Goal: Information Seeking & Learning: Learn about a topic

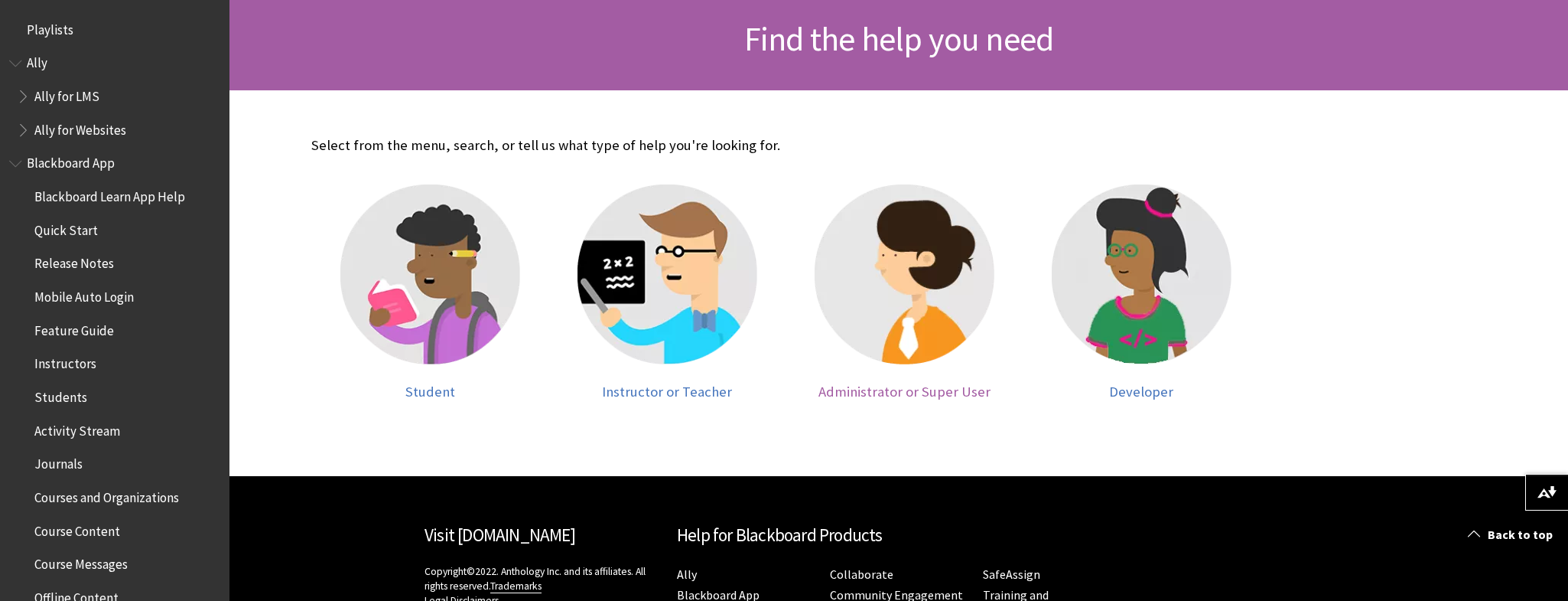
click at [927, 383] on span "Administrator or Super User" at bounding box center [905, 391] width 172 height 18
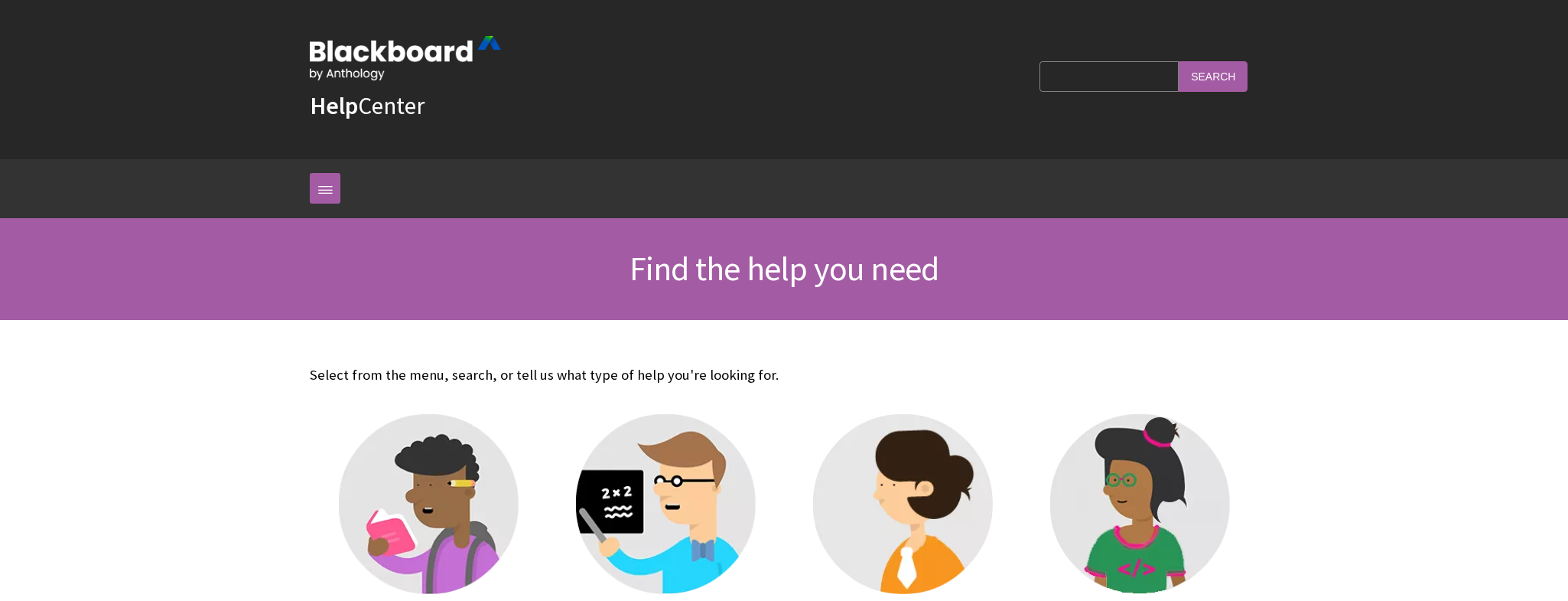
scroll to position [229, 0]
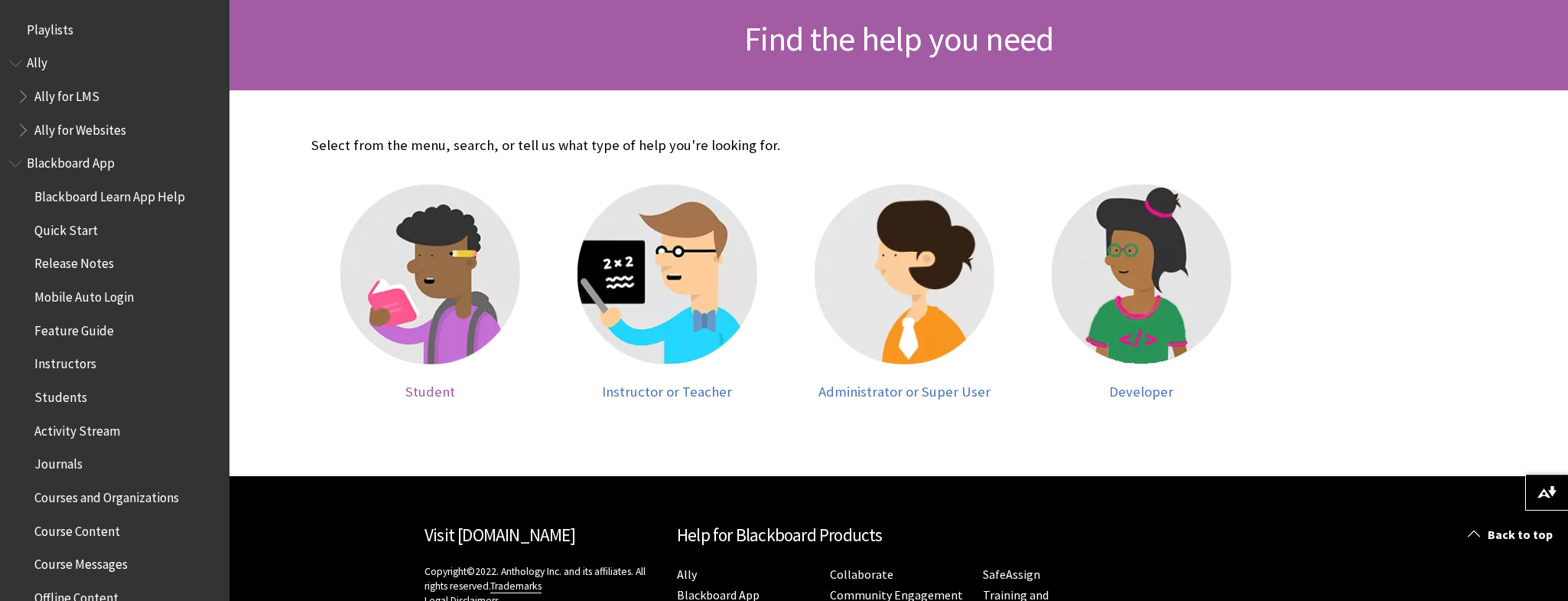
click at [414, 389] on span "Student" at bounding box center [431, 391] width 50 height 18
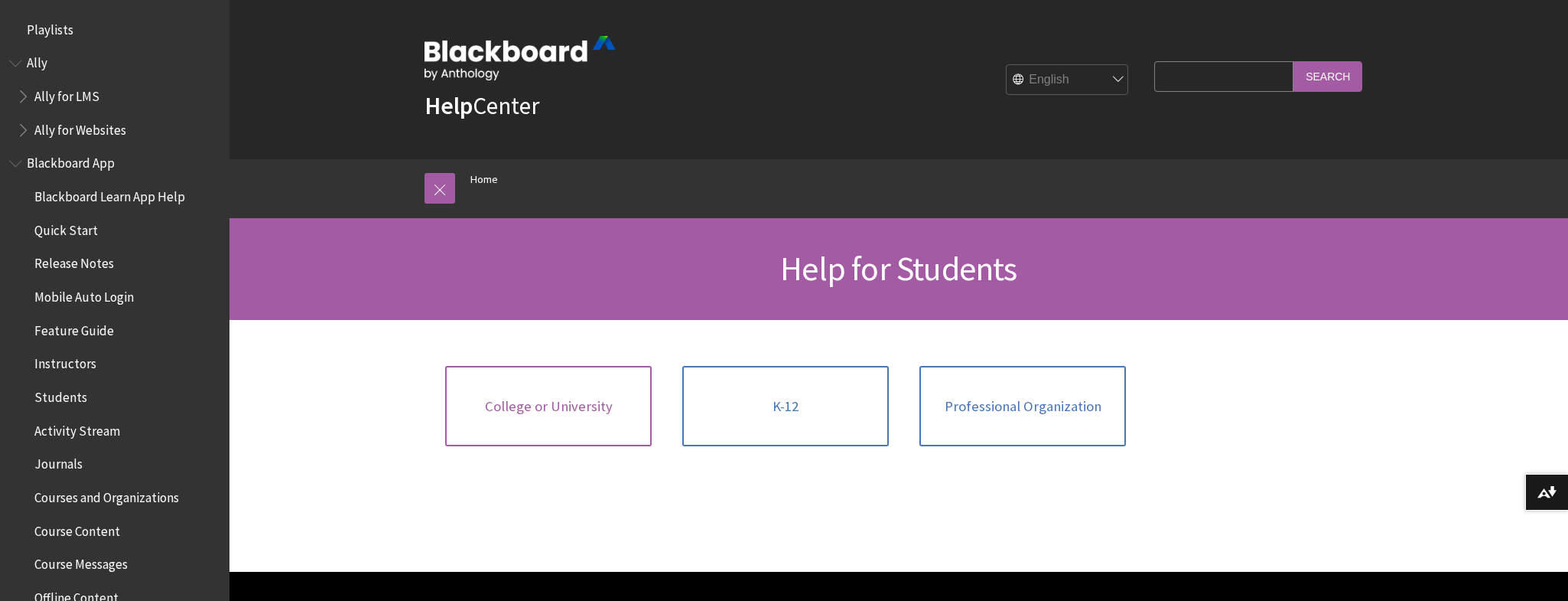
click at [554, 411] on span "College or University" at bounding box center [549, 406] width 128 height 17
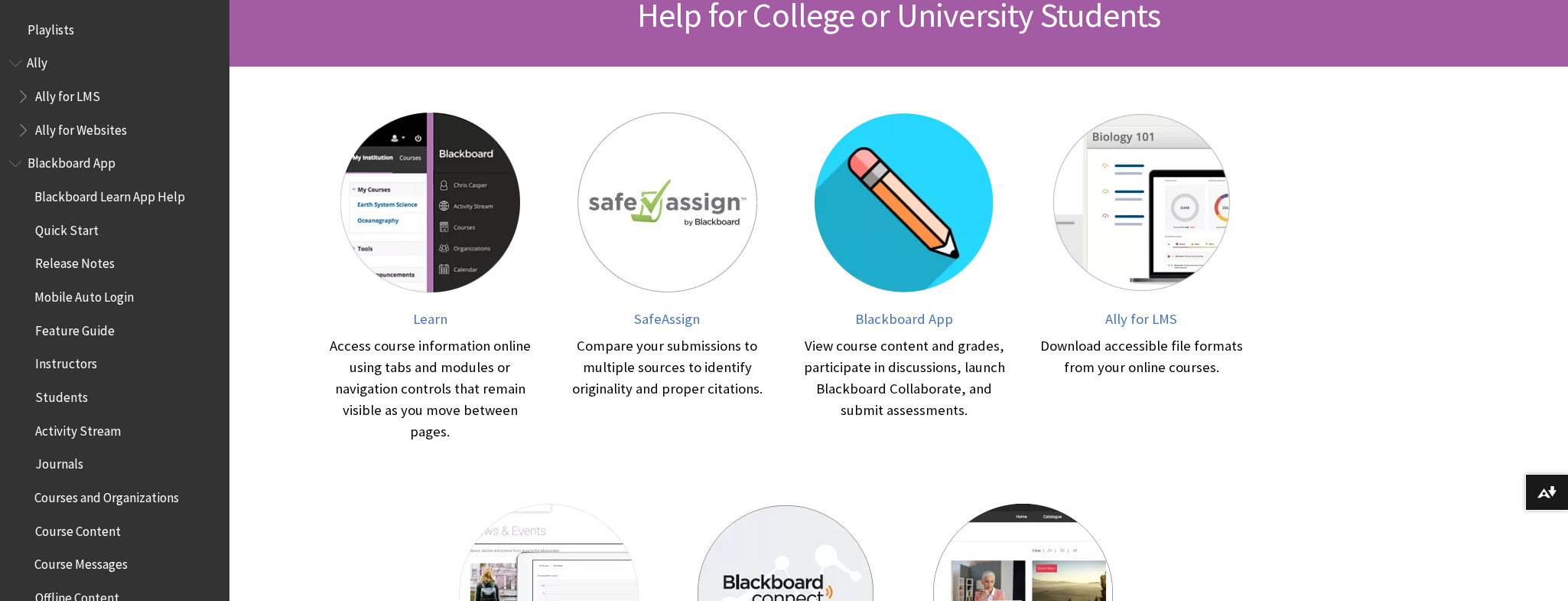
scroll to position [306, 0]
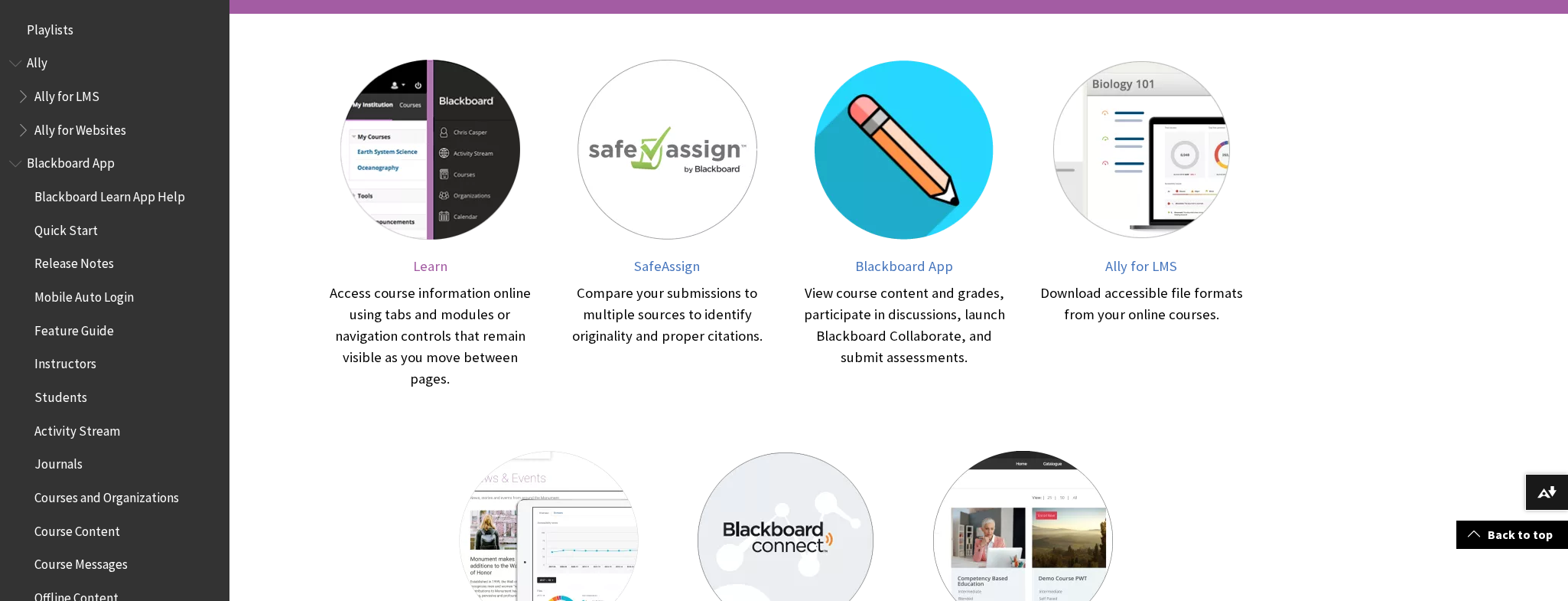
click at [444, 266] on span "Learn" at bounding box center [430, 265] width 34 height 18
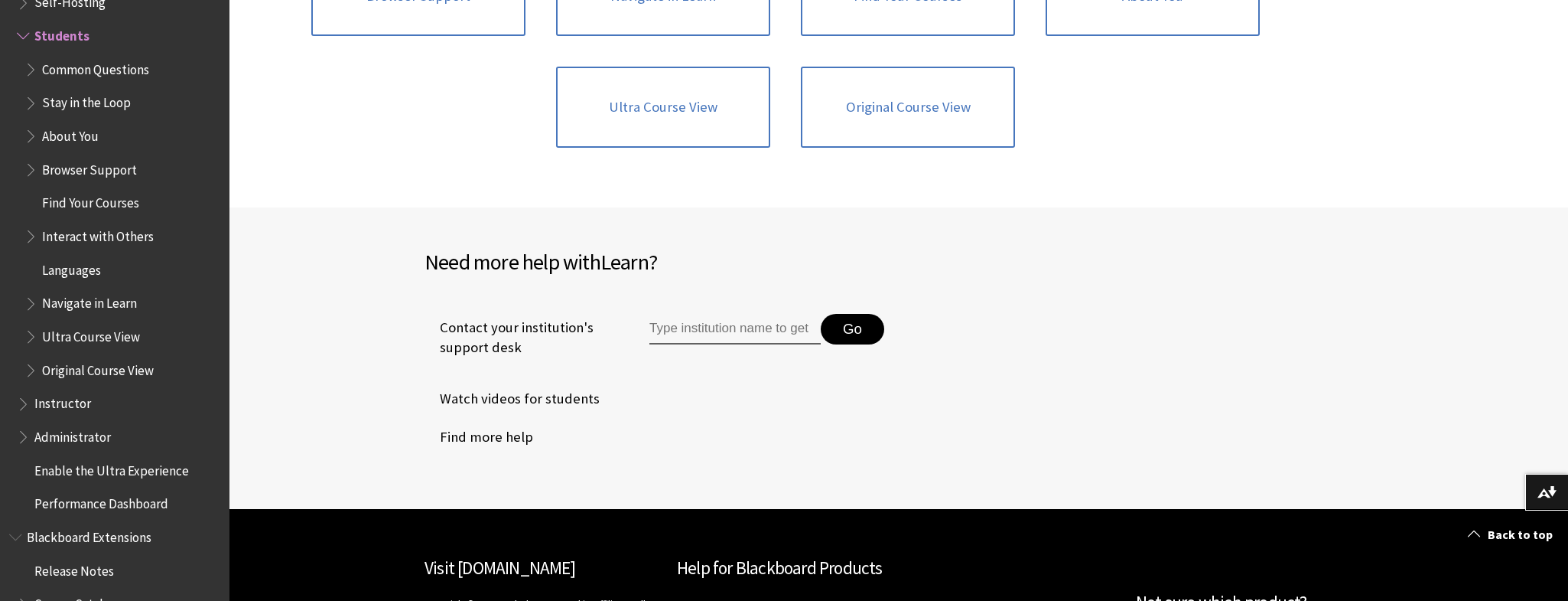
scroll to position [1990, 0]
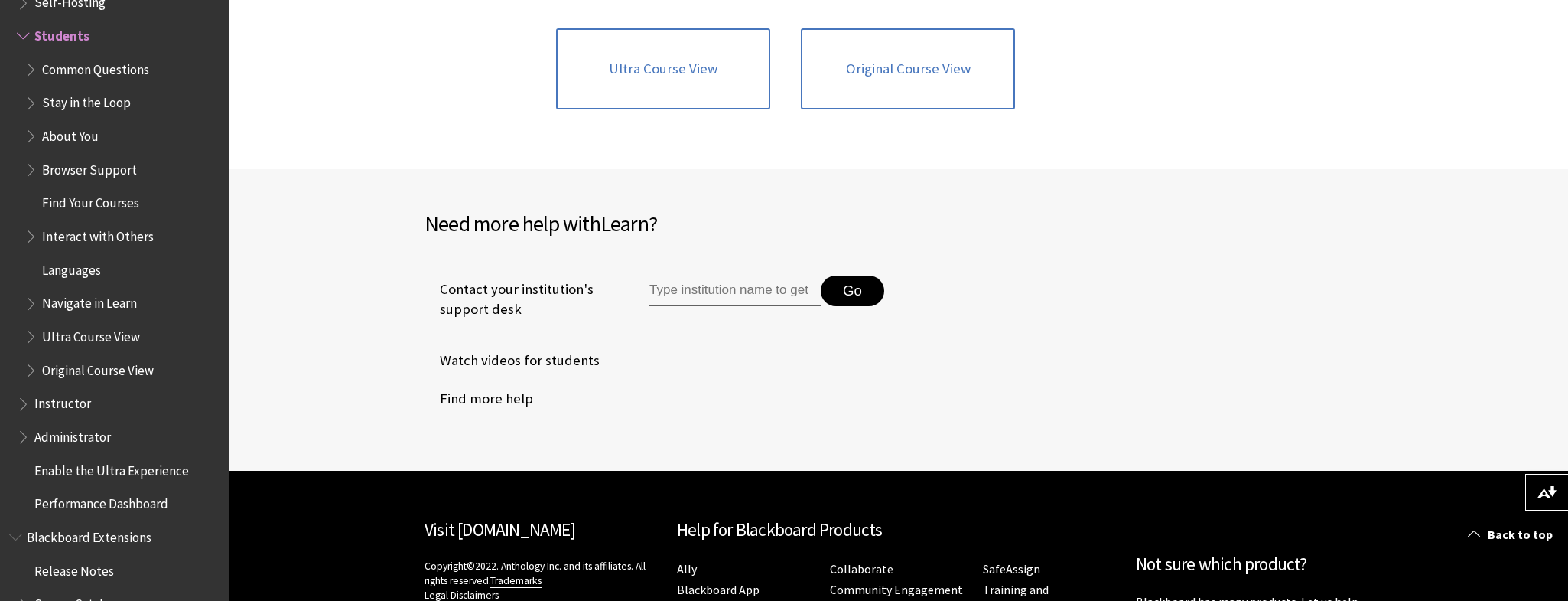
click at [493, 309] on span "Contact your institution's support desk" at bounding box center [518, 299] width 189 height 40
